Goal: Task Accomplishment & Management: Complete application form

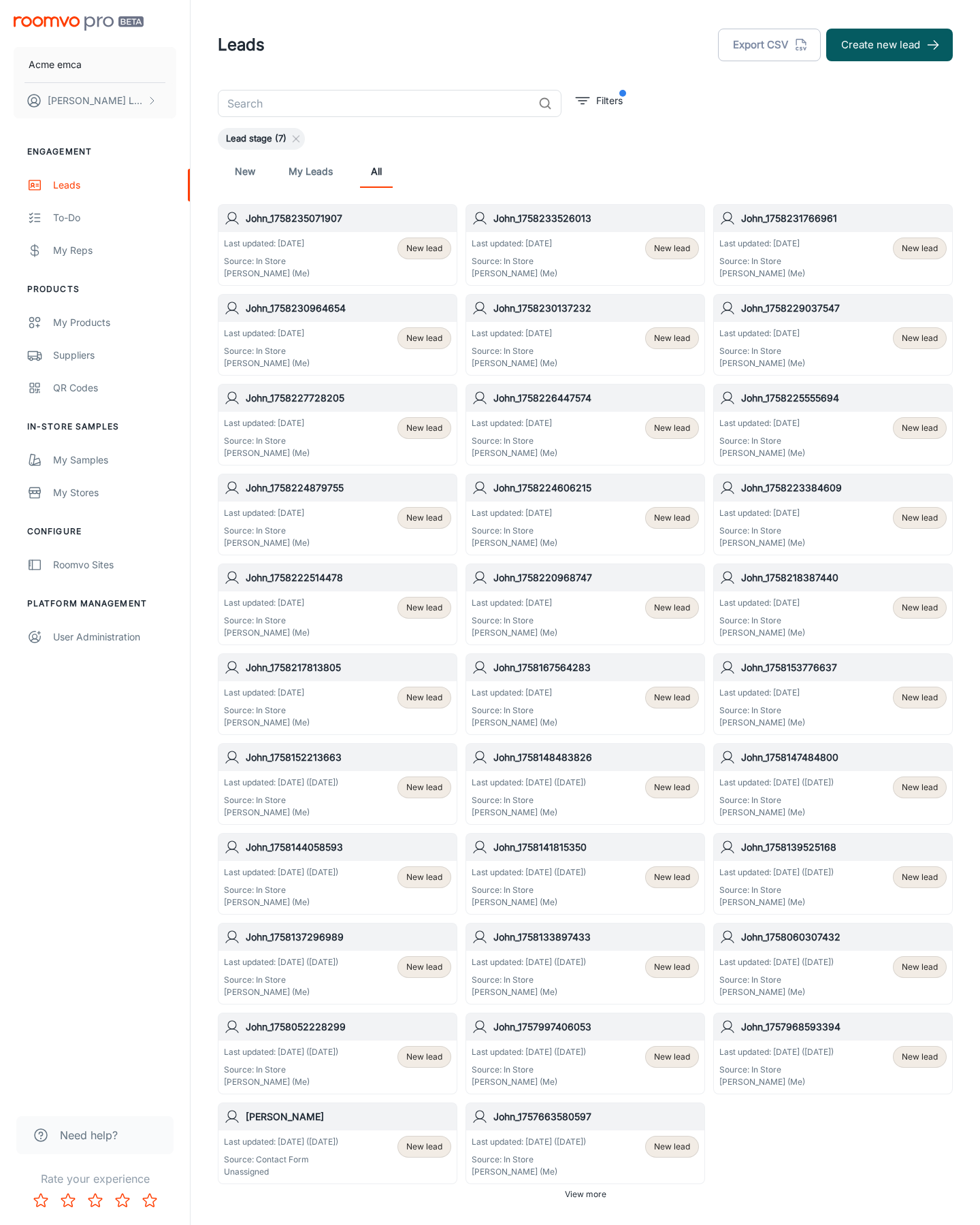
click at [889, 45] on button "Create new lead" at bounding box center [889, 45] width 127 height 33
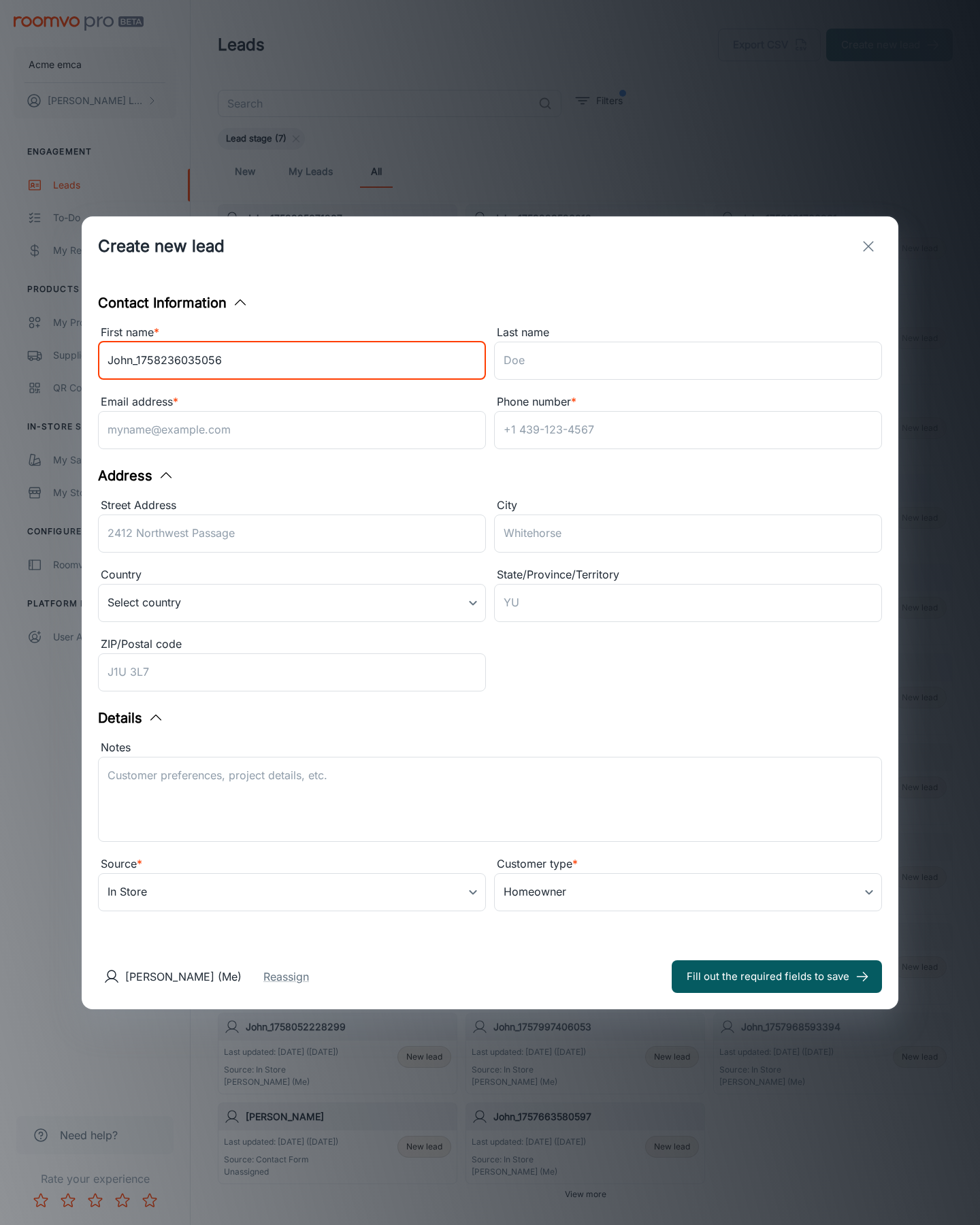
type input "John_1758236035056"
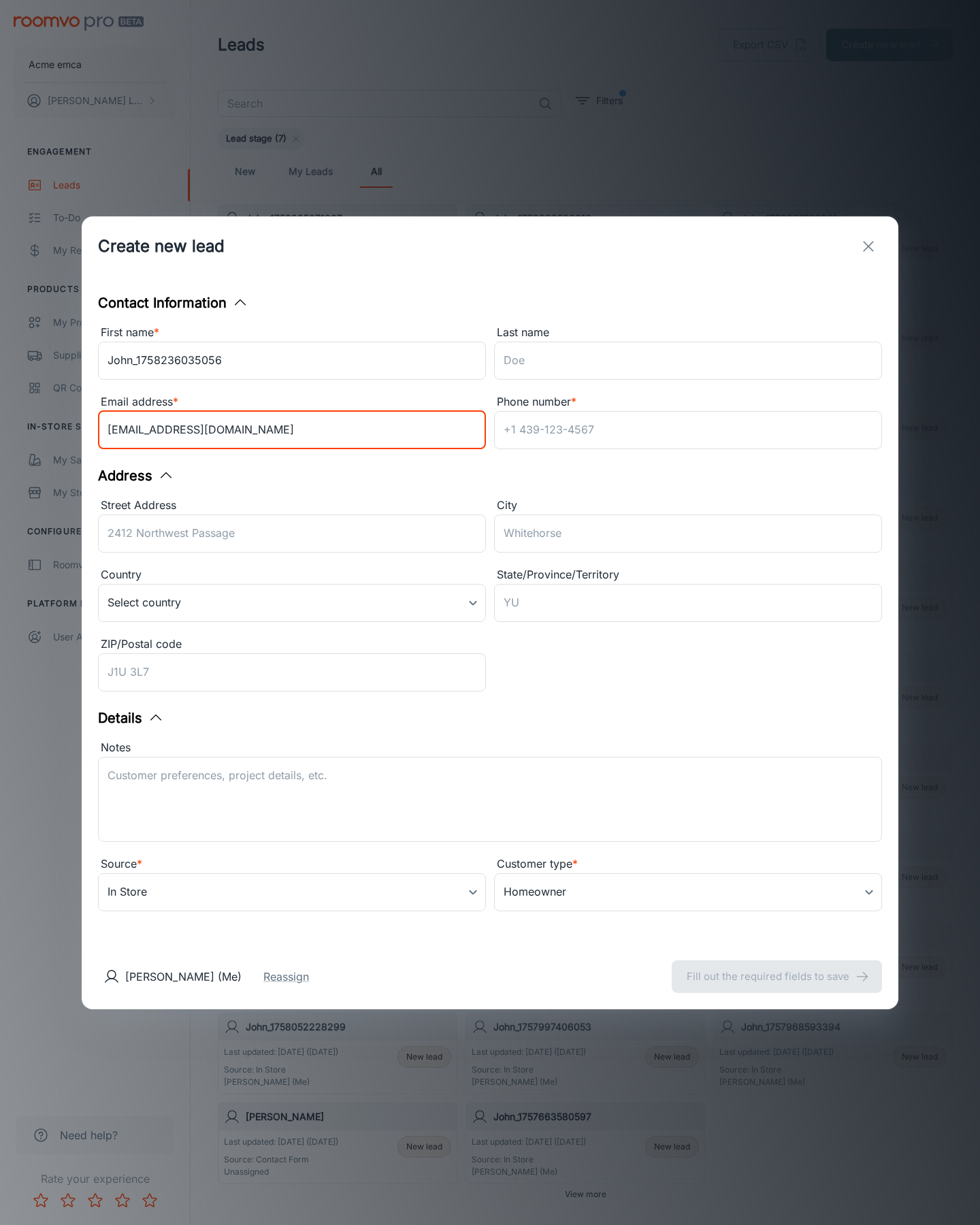
type input "[EMAIL_ADDRESS][DOMAIN_NAME]"
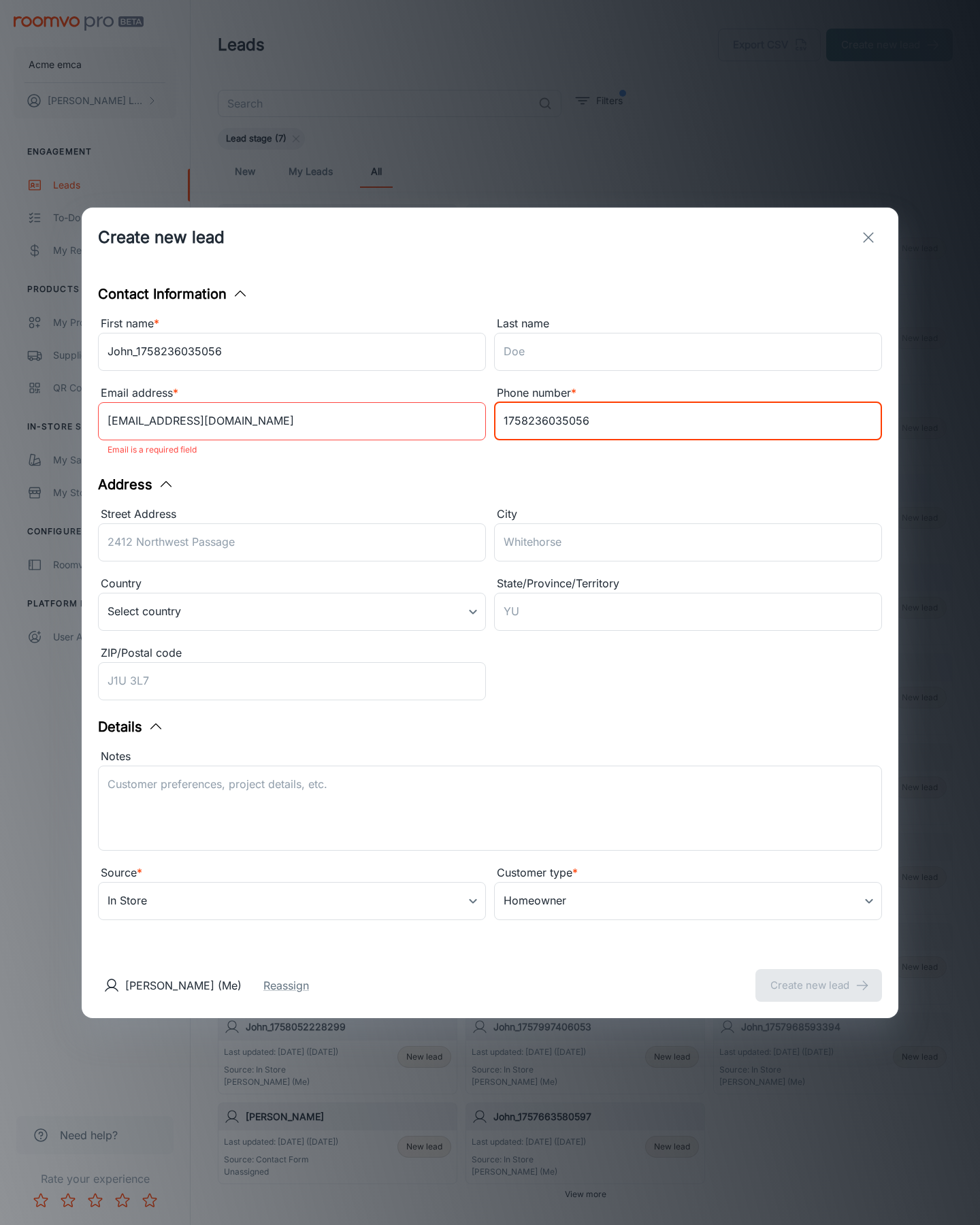
type input "1758236035056"
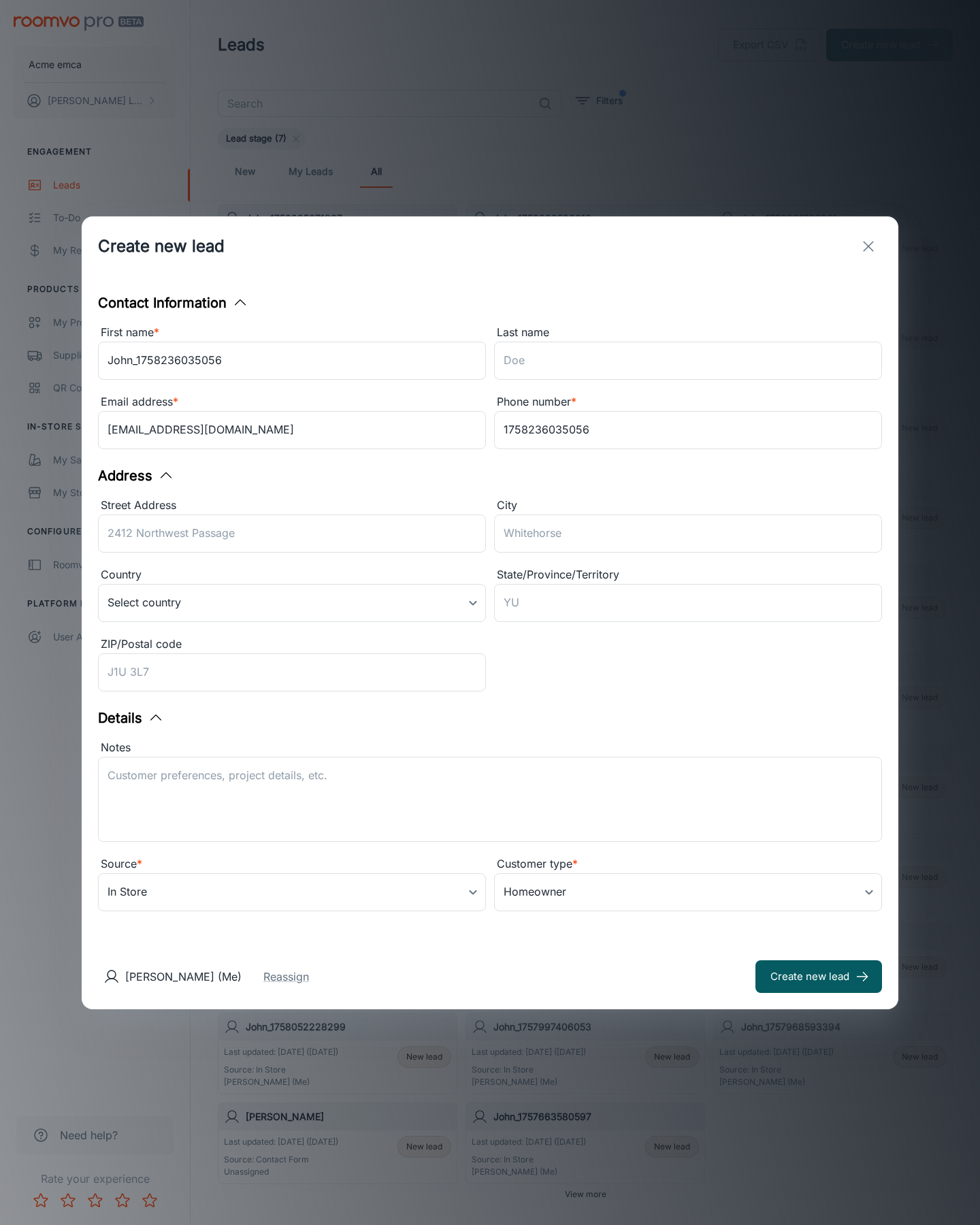
click at [818, 976] on button "Create new lead" at bounding box center [818, 976] width 127 height 33
